Goal: Navigation & Orientation: Find specific page/section

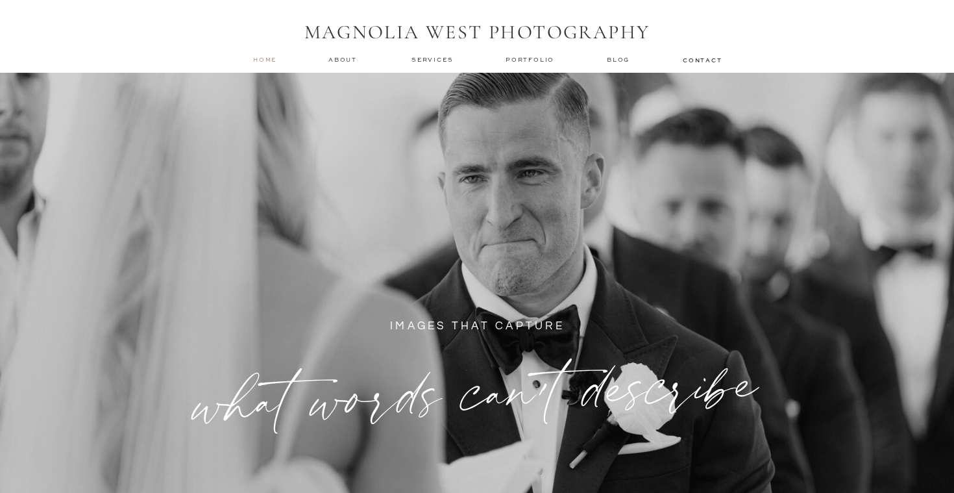
click at [266, 56] on nav "home" at bounding box center [265, 59] width 25 height 8
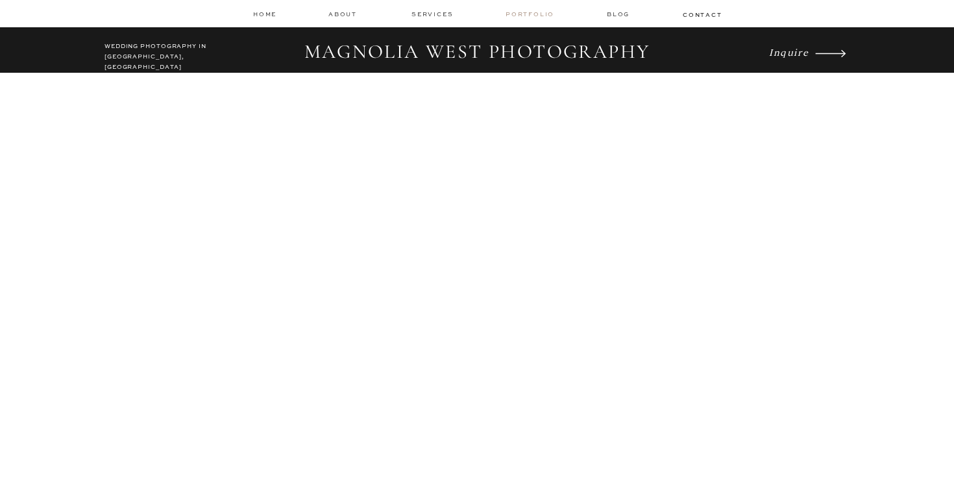
click at [522, 11] on nav "Portfolio" at bounding box center [531, 14] width 51 height 9
